Goal: Contribute content: Add original content to the website for others to see

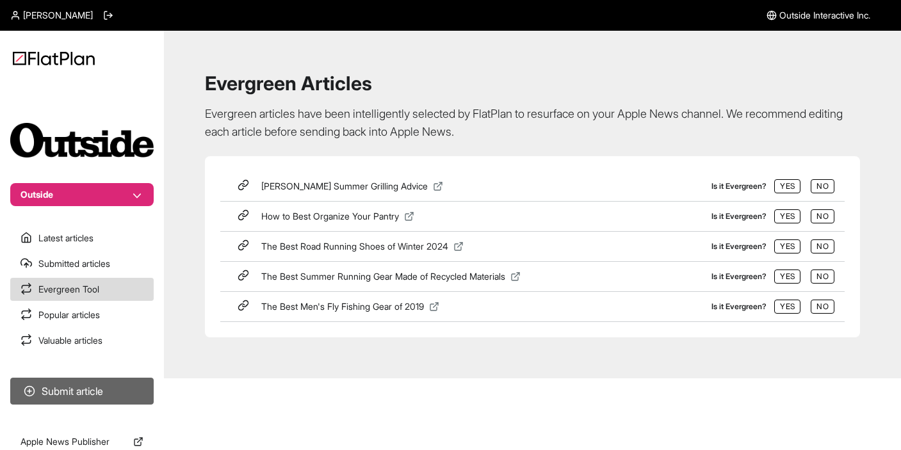
click at [78, 393] on button "Submit article" at bounding box center [82, 391] width 144 height 27
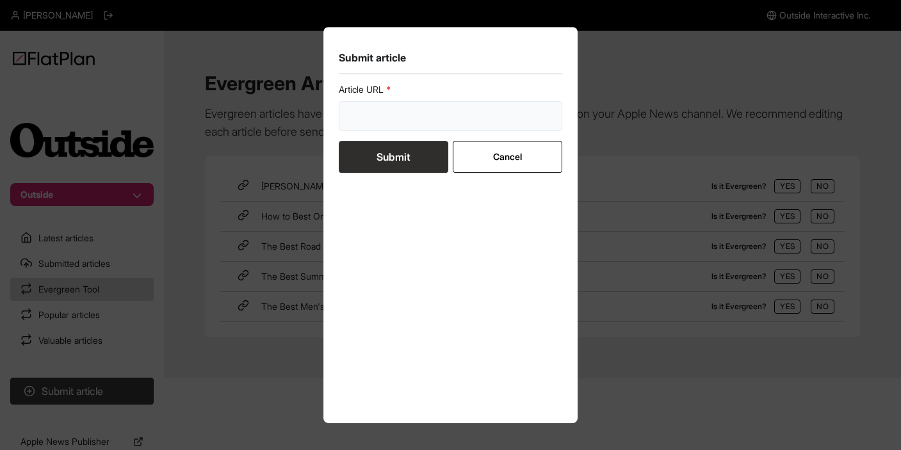
click at [388, 110] on input "url" at bounding box center [451, 115] width 224 height 29
paste input "[URL][DOMAIN_NAME]"
type input "[URL][DOMAIN_NAME]"
drag, startPoint x: 502, startPoint y: 115, endPoint x: 595, endPoint y: 115, distance: 92.9
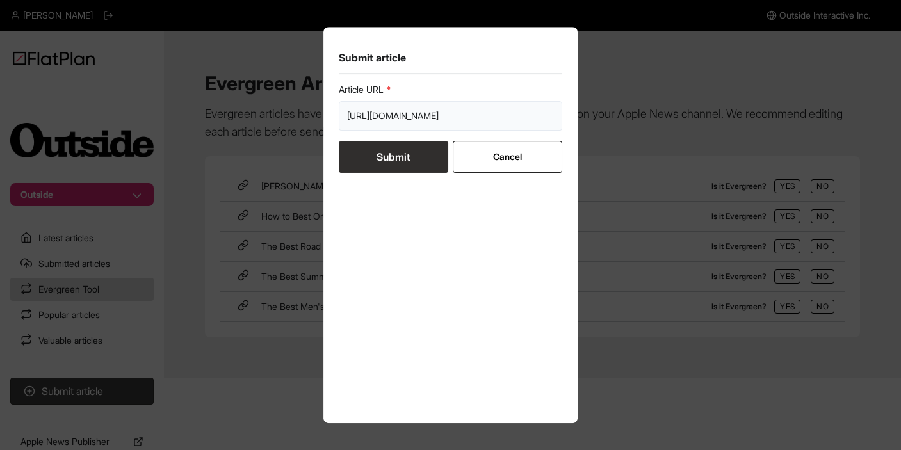
click at [595, 115] on div "Submit article Article URL [URL][DOMAIN_NAME] Submit Cancel" at bounding box center [450, 225] width 901 height 450
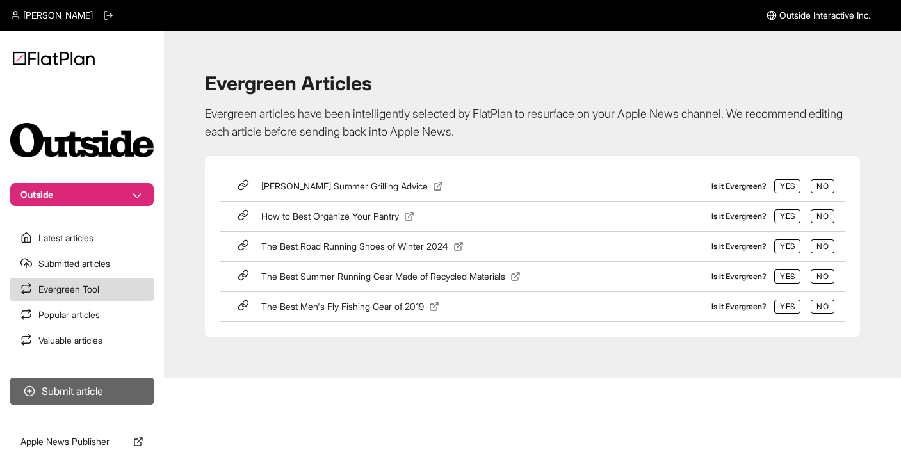
click at [78, 392] on button "Submit article" at bounding box center [82, 391] width 144 height 27
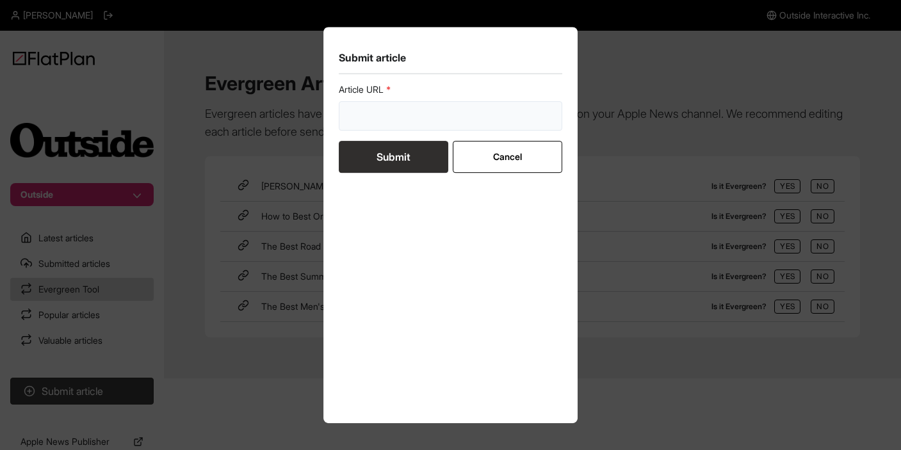
click at [480, 114] on input "url" at bounding box center [451, 115] width 224 height 29
paste input "[URL][DOMAIN_NAME]"
type input "[URL][DOMAIN_NAME]"
drag, startPoint x: 500, startPoint y: 113, endPoint x: 582, endPoint y: 113, distance: 82.6
click at [582, 113] on div "Submit article Article URL [URL][DOMAIN_NAME] Submit Cancel" at bounding box center [450, 225] width 901 height 450
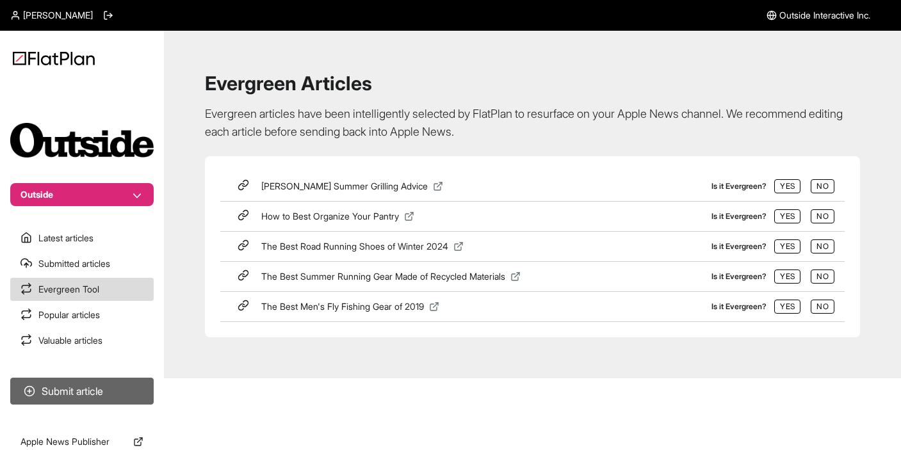
click at [105, 402] on button "Submit article" at bounding box center [82, 391] width 144 height 27
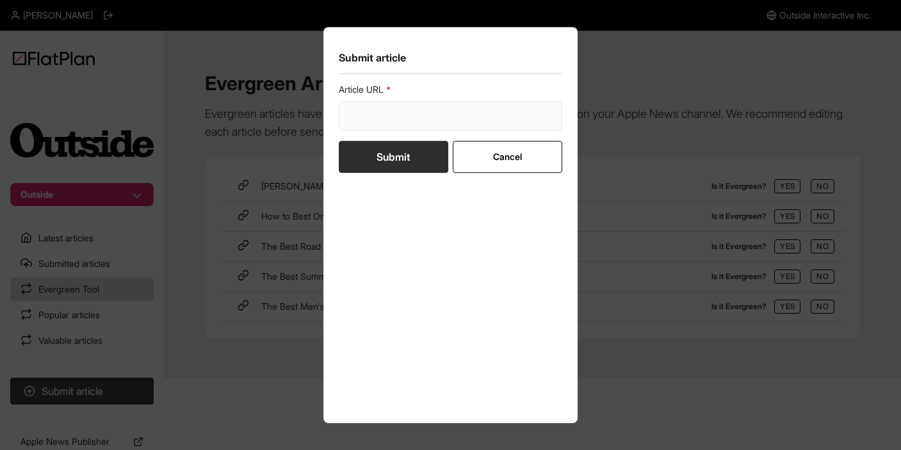
click at [477, 110] on input "url" at bounding box center [451, 115] width 224 height 29
paste input "[URL][DOMAIN_NAME]"
drag, startPoint x: 499, startPoint y: 115, endPoint x: 563, endPoint y: 117, distance: 64.1
click at [564, 117] on section "Submit article Article URL [URL][DOMAIN_NAME] Submit Cancel" at bounding box center [451, 225] width 255 height 397
drag, startPoint x: 552, startPoint y: 115, endPoint x: 498, endPoint y: 115, distance: 54.5
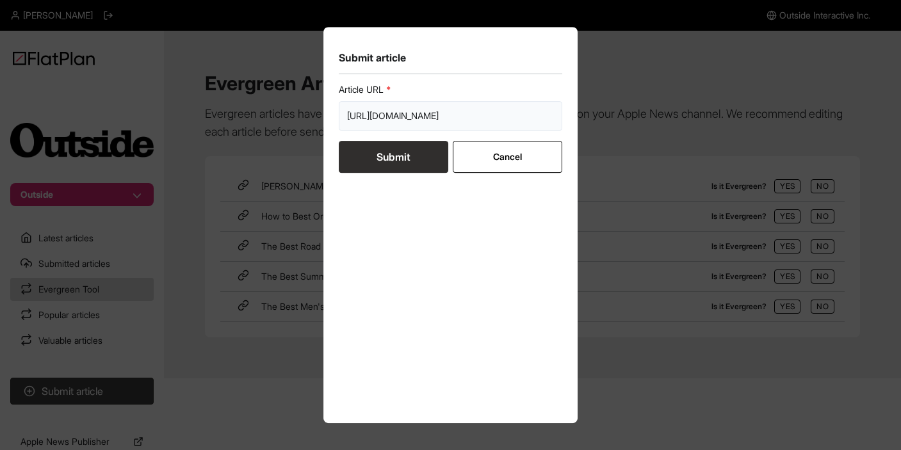
click at [498, 115] on input "[URL][DOMAIN_NAME]" at bounding box center [451, 115] width 224 height 29
click at [368, 121] on input "[URL][DOMAIN_NAME]" at bounding box center [451, 115] width 224 height 29
type input "[URL][DOMAIN_NAME]"
click at [366, 161] on button "Submit" at bounding box center [394, 157] width 110 height 32
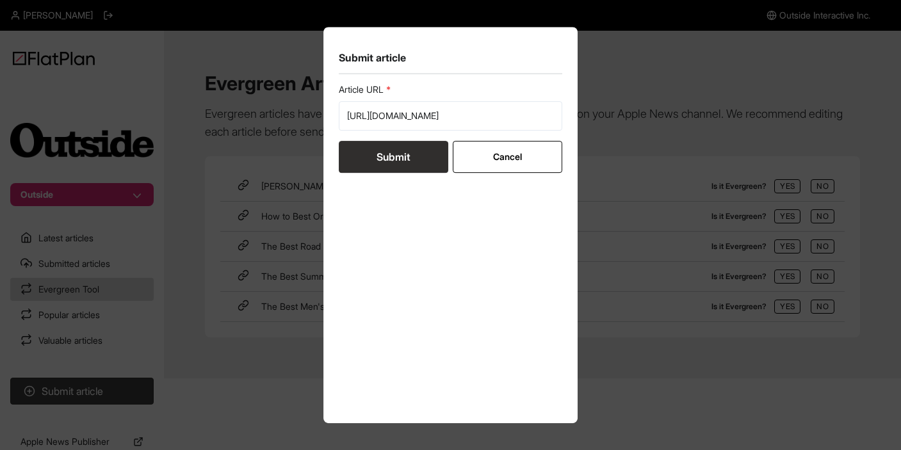
scroll to position [0, 0]
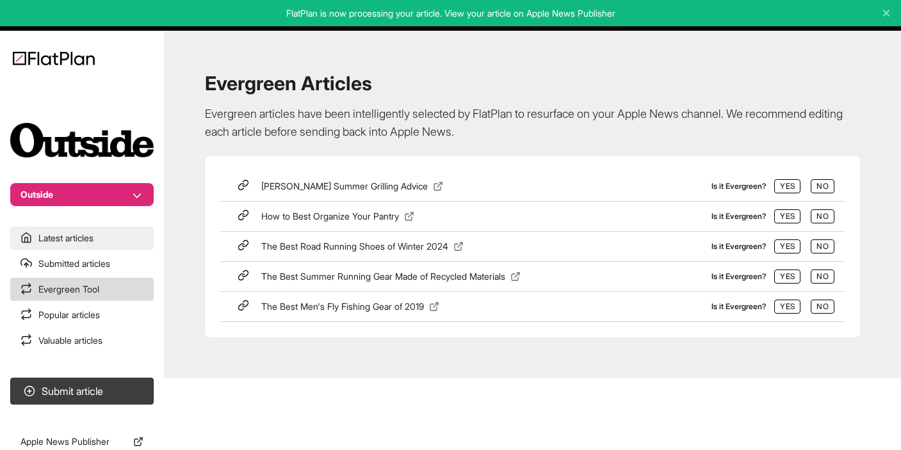
click at [82, 245] on link "Latest articles" at bounding box center [82, 238] width 144 height 23
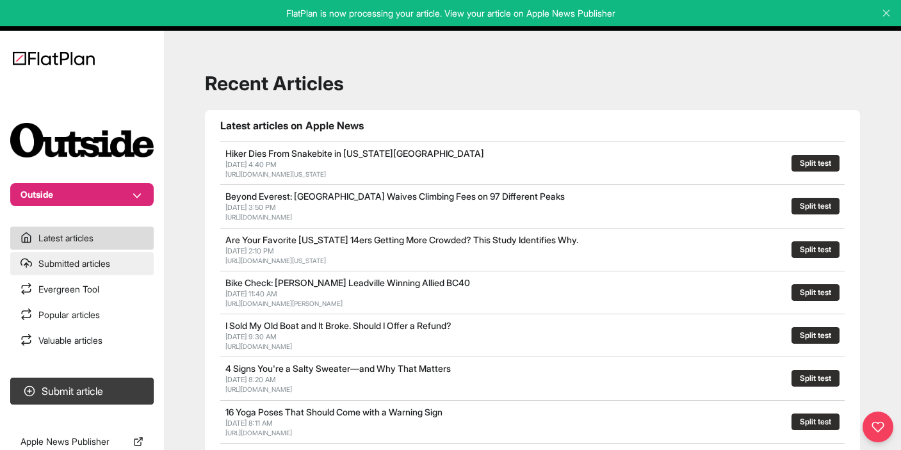
click at [79, 270] on link "Submitted articles" at bounding box center [82, 263] width 144 height 23
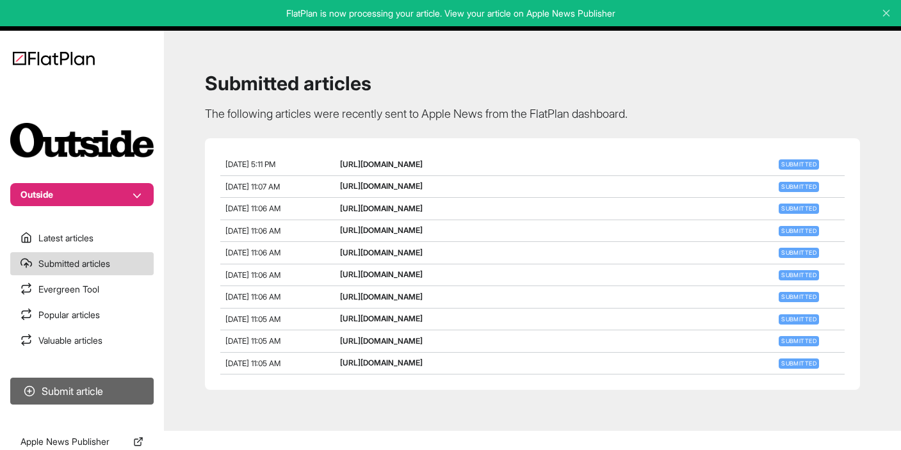
click at [84, 394] on button "Submit article" at bounding box center [82, 391] width 144 height 27
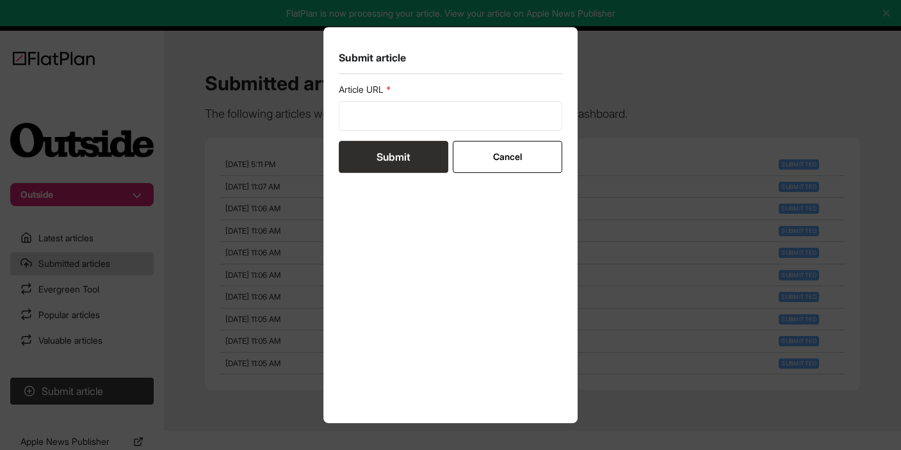
click at [350, 134] on form "Article URL Submit Cancel" at bounding box center [451, 128] width 224 height 90
click at [364, 126] on input "url" at bounding box center [451, 115] width 224 height 29
paste input "[URL][DOMAIN_NAME]"
type input "[URL][DOMAIN_NAME]"
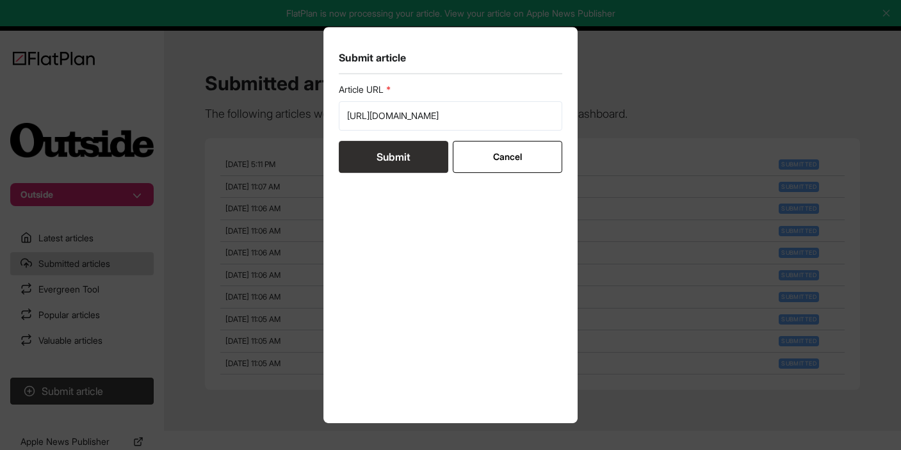
click at [407, 156] on button "Submit" at bounding box center [394, 157] width 110 height 32
